Goal: Information Seeking & Learning: Learn about a topic

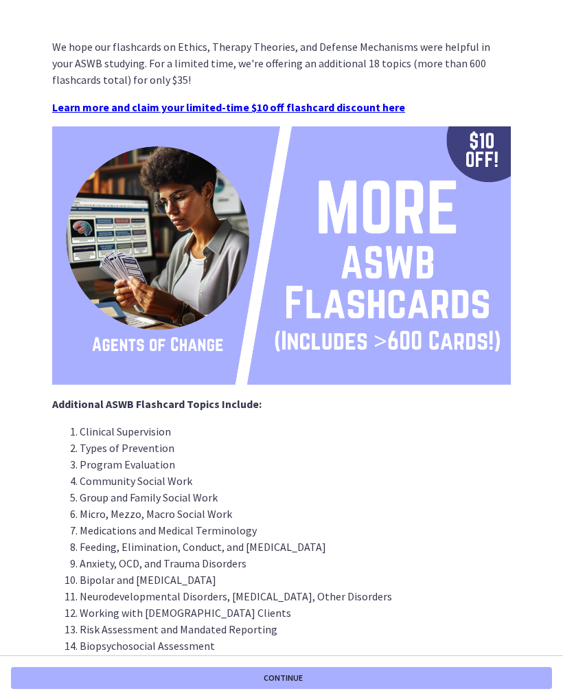
click at [112, 685] on button "Continue" at bounding box center [281, 678] width 541 height 22
click at [477, 332] on img at bounding box center [281, 255] width 459 height 258
click at [63, 677] on button "Continue" at bounding box center [281, 678] width 541 height 22
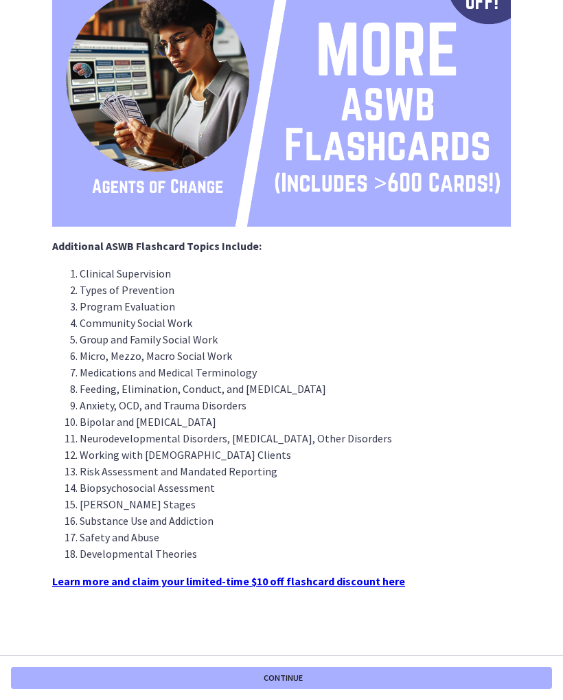
click at [52, 679] on button "Continue" at bounding box center [281, 678] width 541 height 22
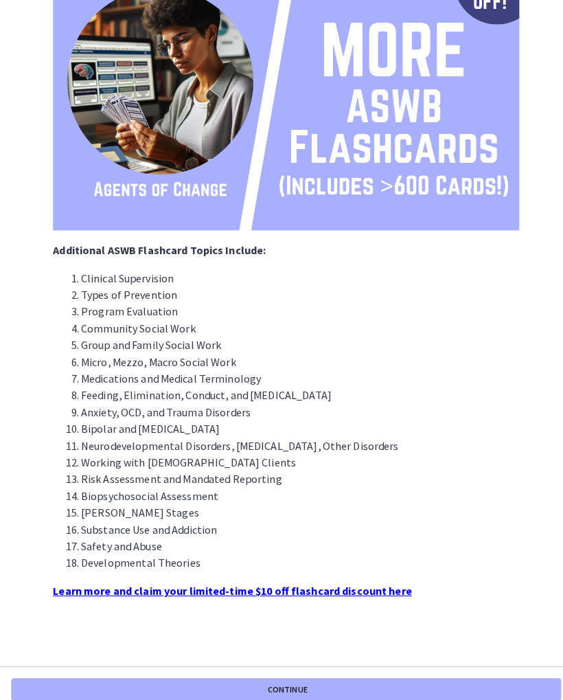
scroll to position [158, 0]
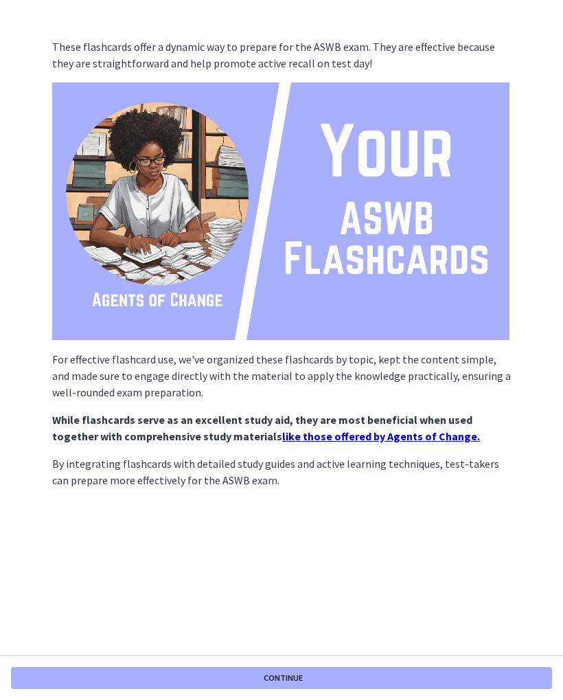
click at [47, 677] on button "Continue" at bounding box center [281, 678] width 541 height 22
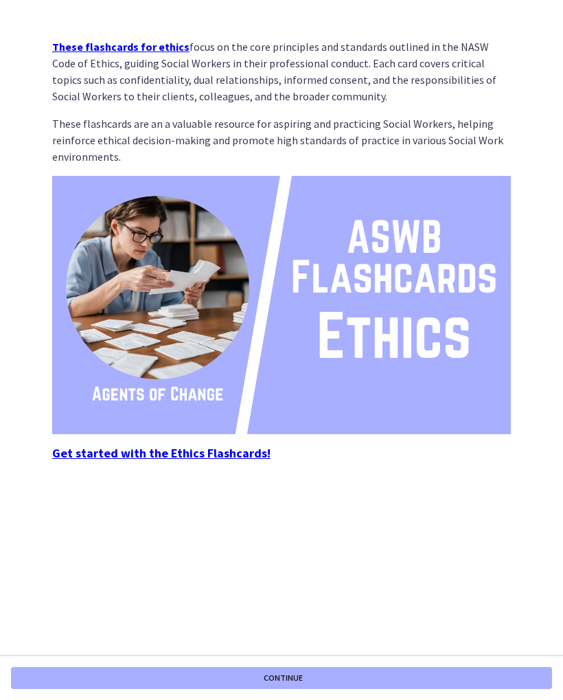
click at [67, 452] on strong "Get started with the Ethics Flashcards!" at bounding box center [161, 453] width 218 height 16
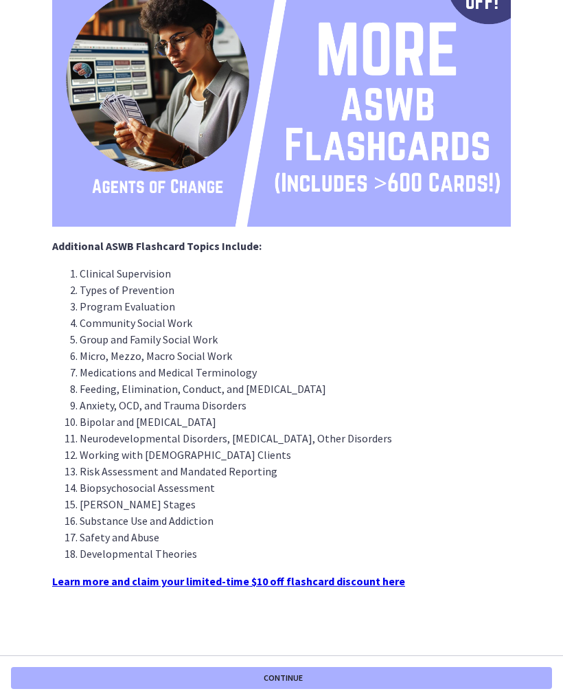
scroll to position [158, 0]
click at [113, 682] on button "Continue" at bounding box center [281, 678] width 541 height 22
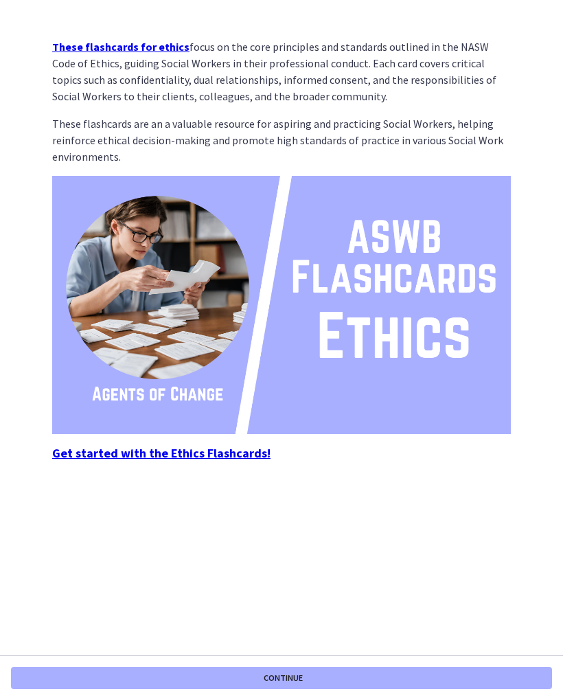
click at [108, 679] on button "Continue" at bounding box center [281, 678] width 541 height 22
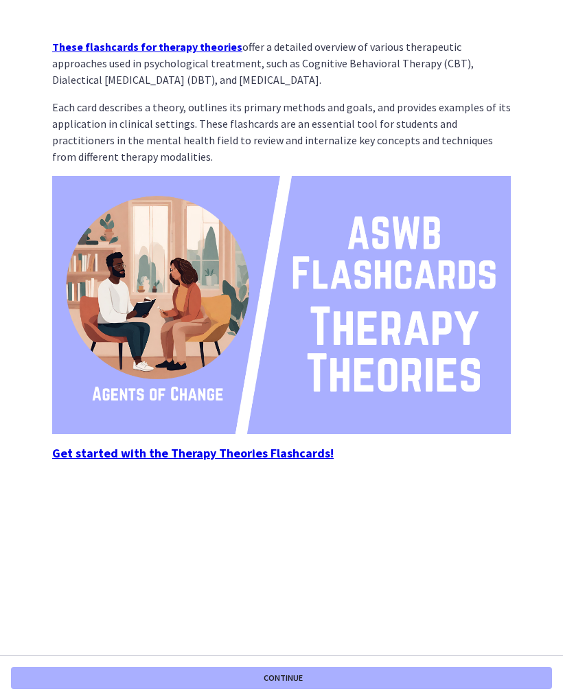
click at [108, 681] on button "Continue" at bounding box center [281, 678] width 541 height 22
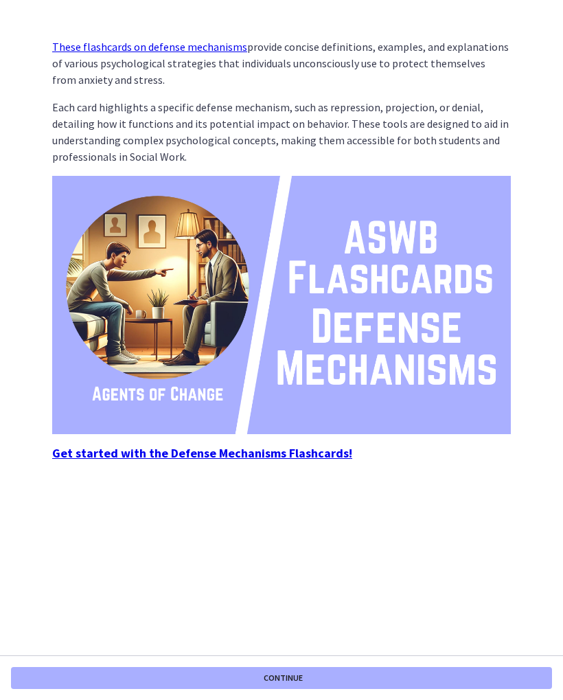
click at [126, 677] on button "Continue" at bounding box center [281, 678] width 541 height 22
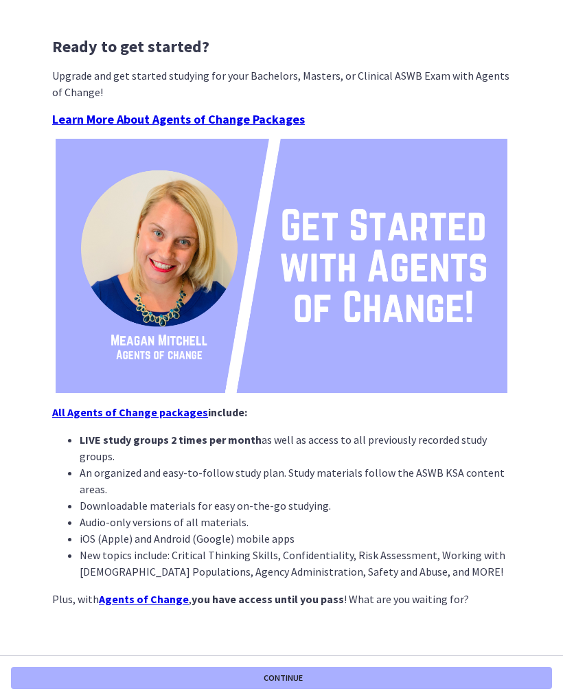
click at [99, 684] on button "Continue" at bounding box center [281, 678] width 541 height 22
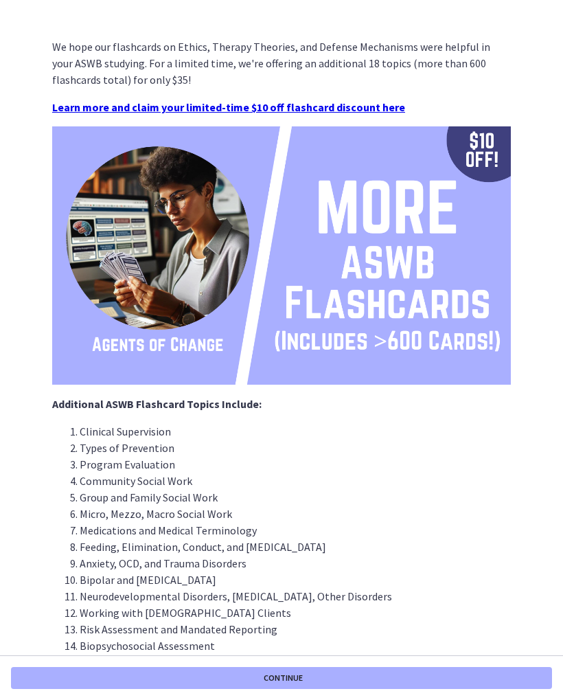
click at [95, 674] on button "Continue" at bounding box center [281, 678] width 541 height 22
click at [137, 674] on button "Continue" at bounding box center [281, 678] width 541 height 22
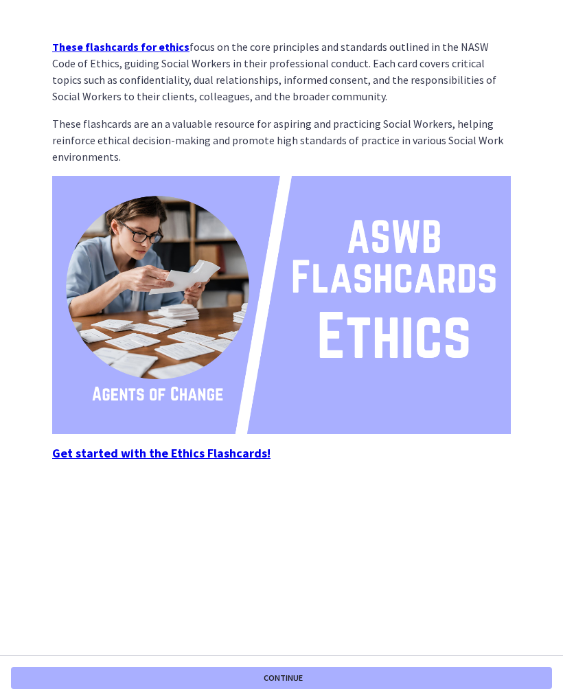
click at [65, 53] on strong "These flashcards for ethics" at bounding box center [120, 47] width 137 height 14
